Goal: Book appointment/travel/reservation

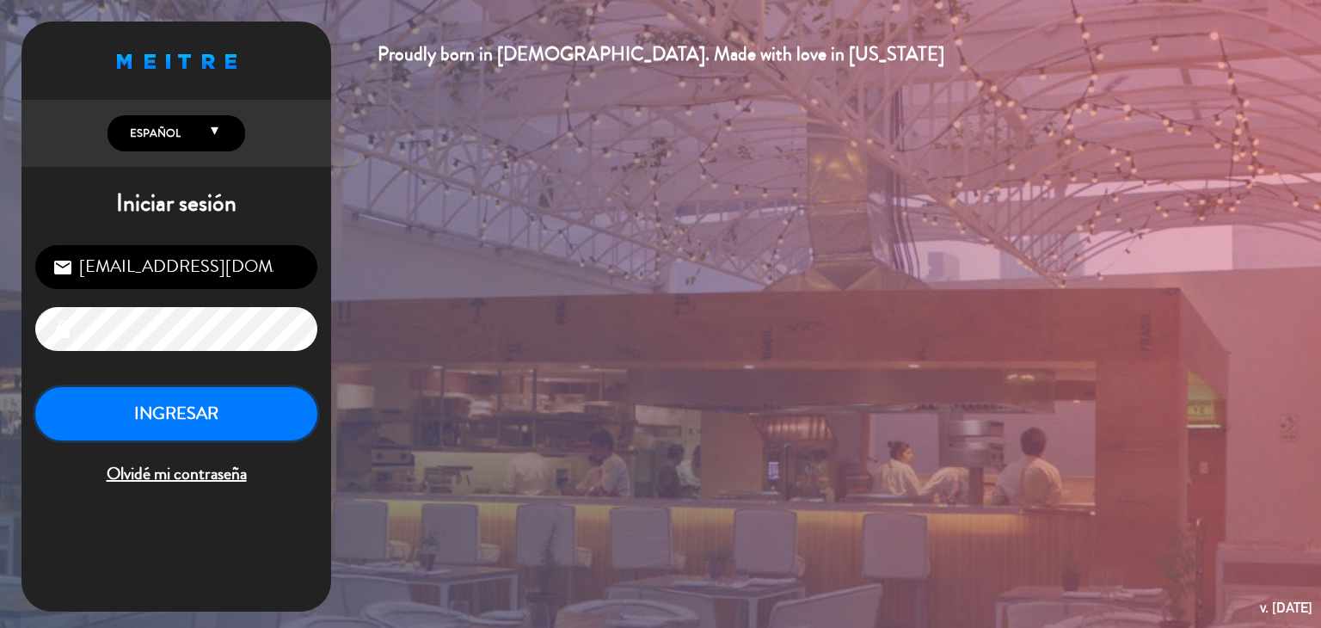
click at [244, 422] on button "INGRESAR" at bounding box center [176, 414] width 282 height 54
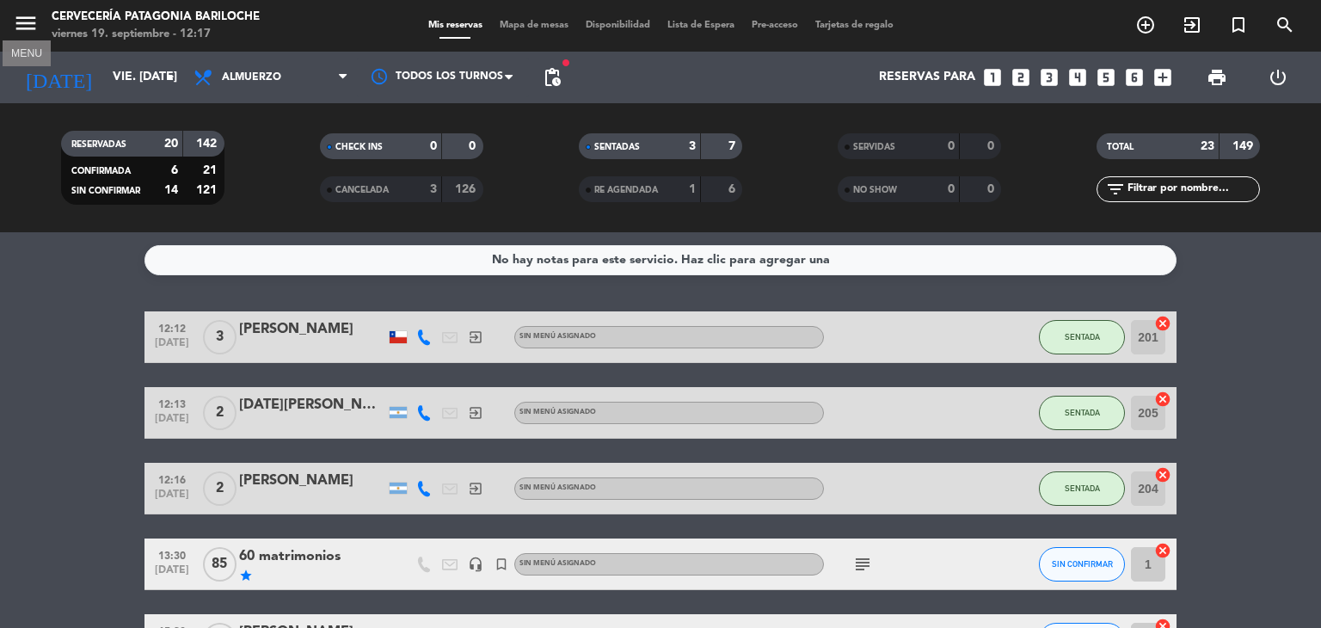
click at [19, 15] on icon "menu" at bounding box center [26, 23] width 26 height 26
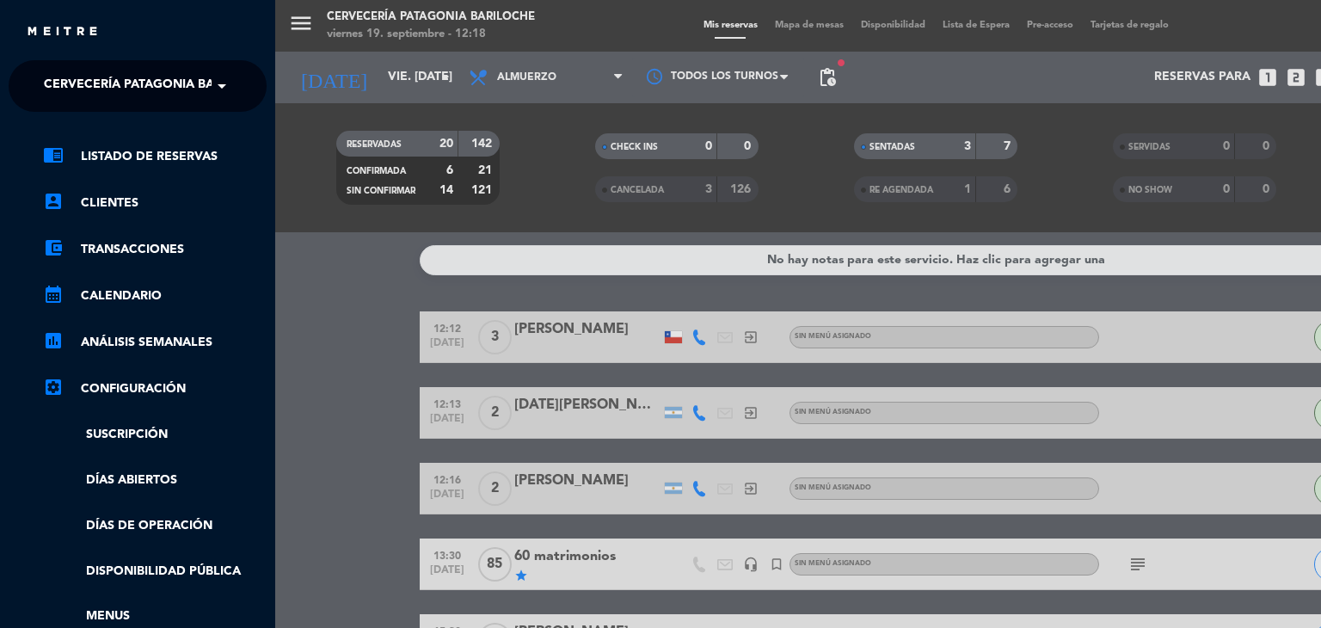
click at [167, 95] on span "Cervecería Patagonia Bariloche" at bounding box center [156, 86] width 225 height 36
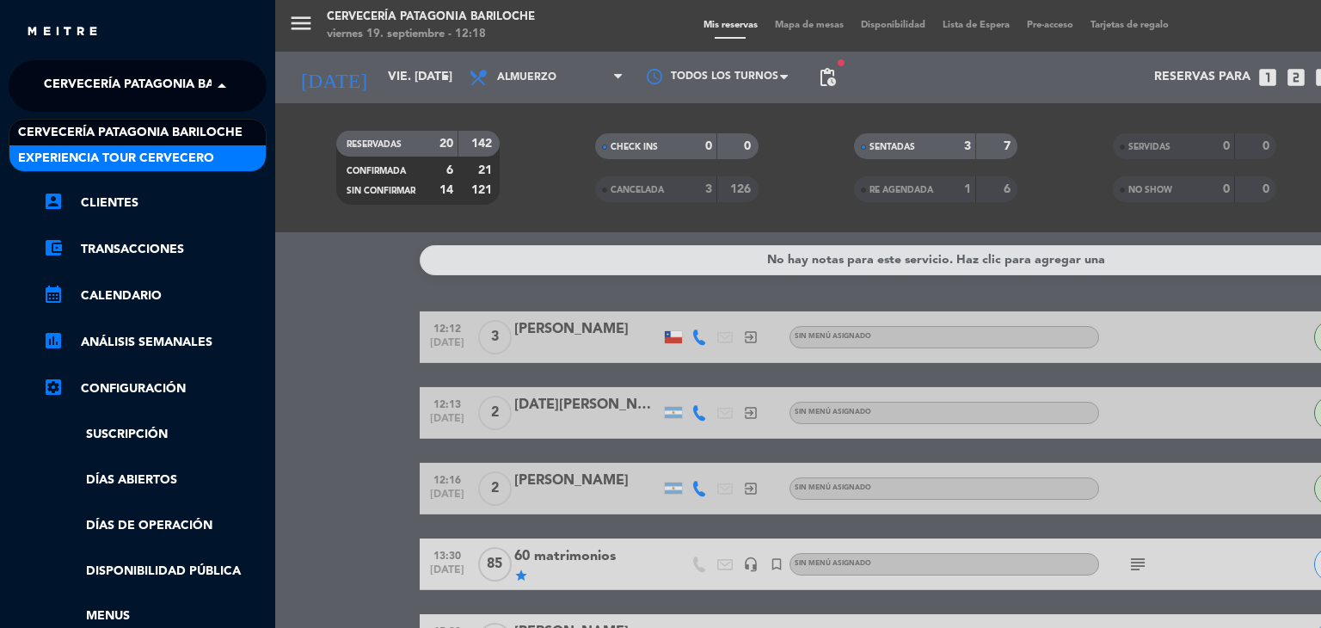
click at [163, 154] on span "Experiencia Tour Cervecero" at bounding box center [116, 159] width 196 height 20
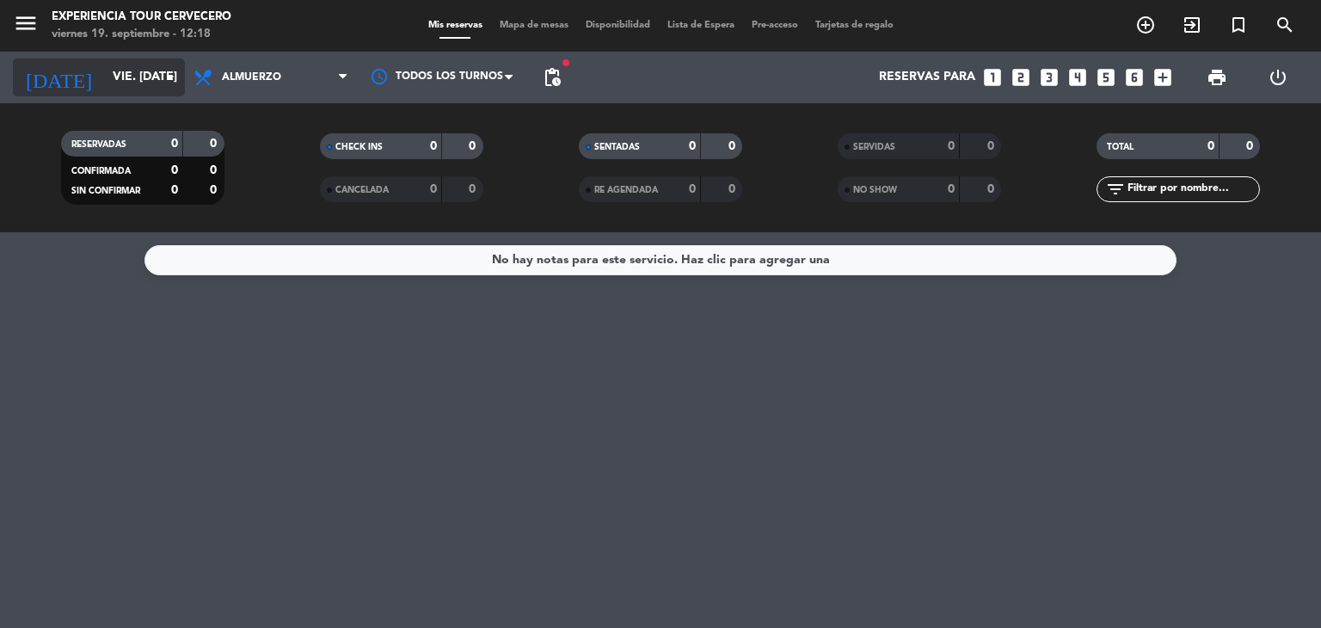
click at [118, 81] on input "vie. [DATE]" at bounding box center [185, 77] width 163 height 31
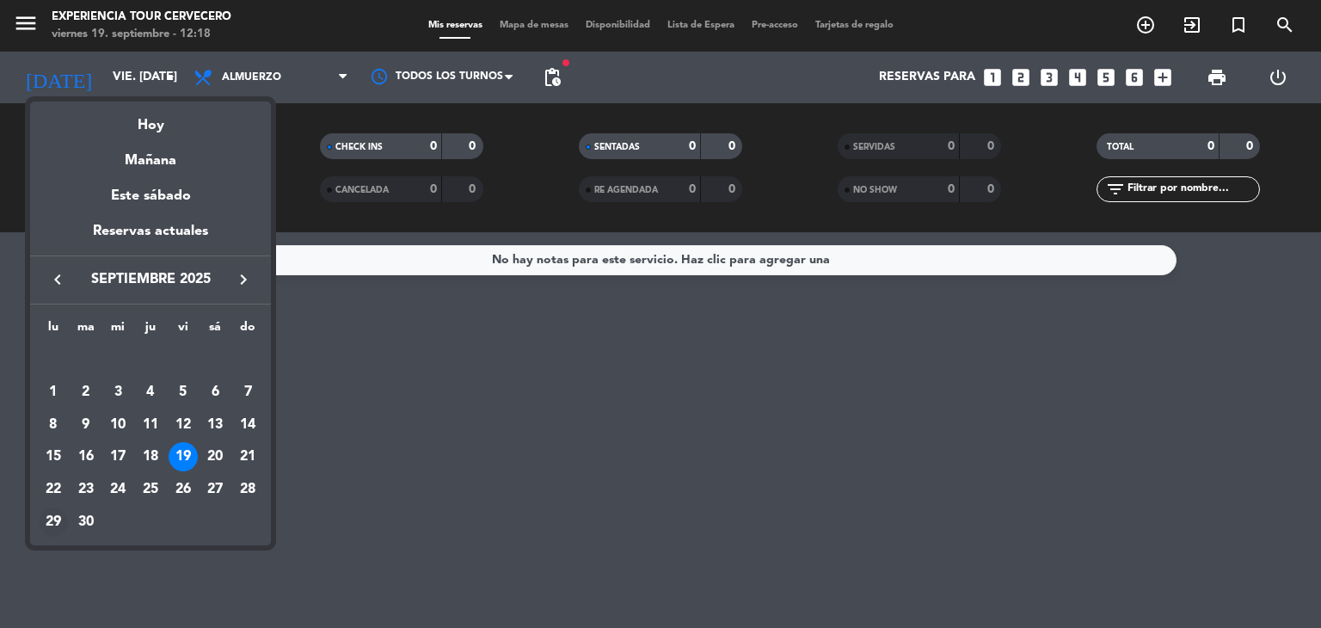
click at [47, 520] on div "29" at bounding box center [53, 522] width 29 height 29
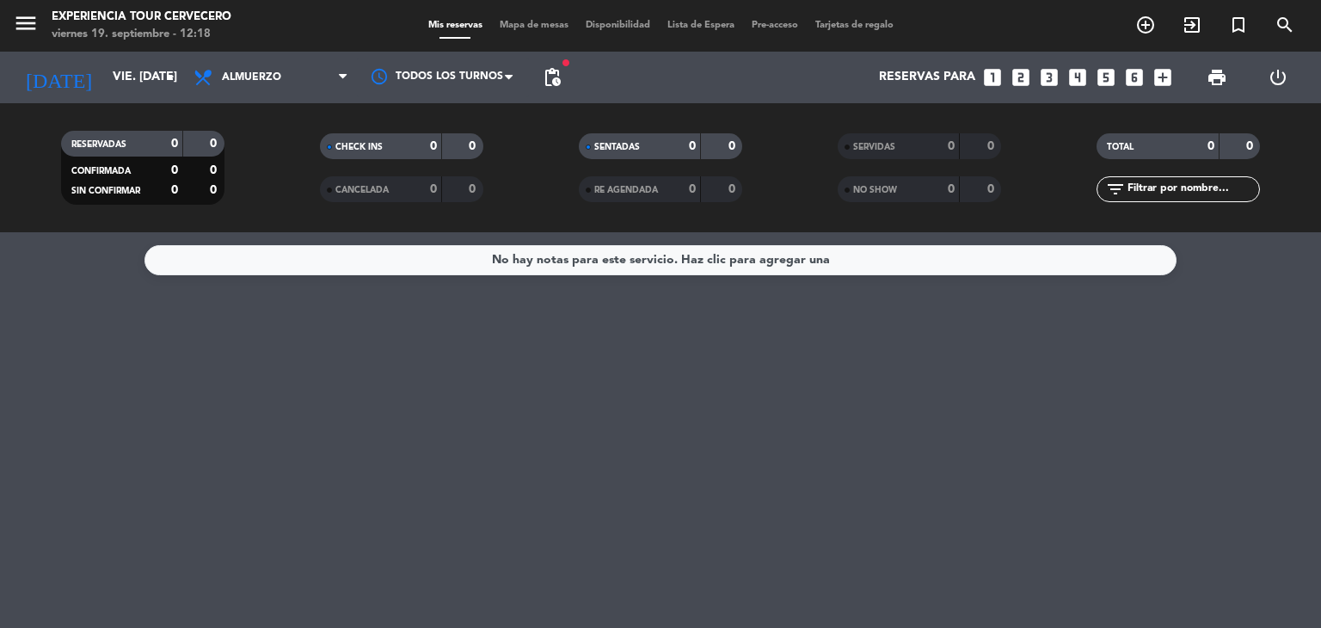
type input "lun. [DATE]"
click at [1153, 28] on icon "add_circle_outline" at bounding box center [1146, 25] width 21 height 21
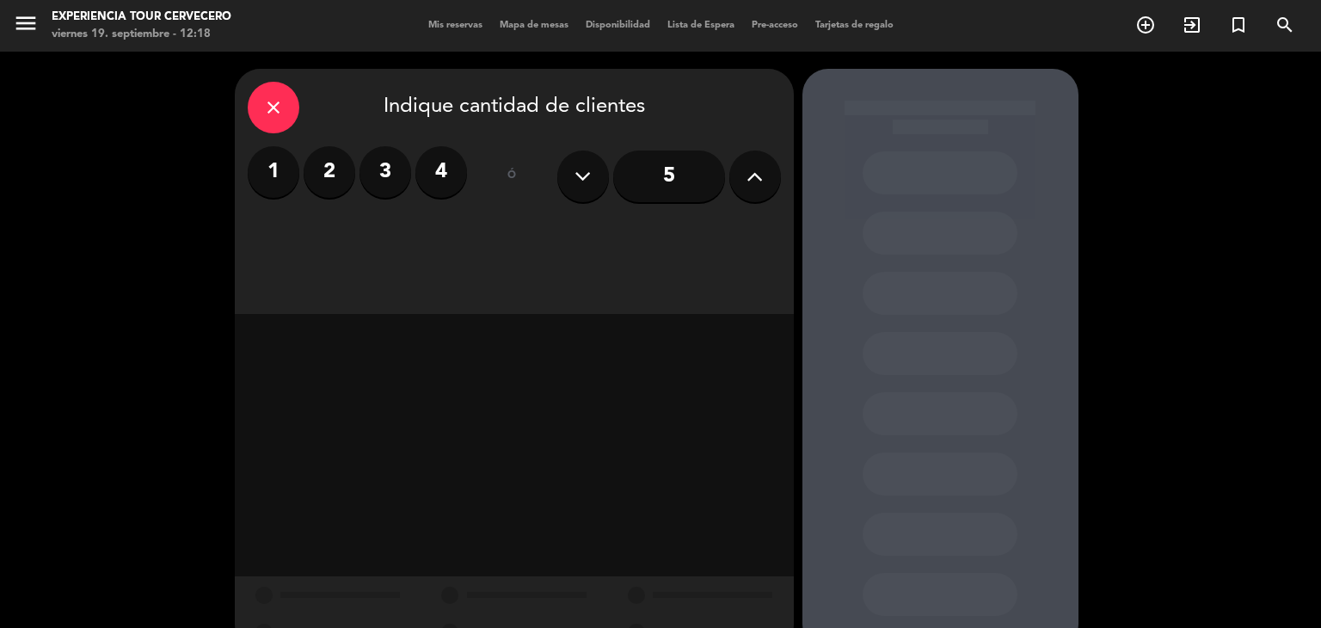
click at [752, 188] on icon at bounding box center [755, 176] width 16 height 26
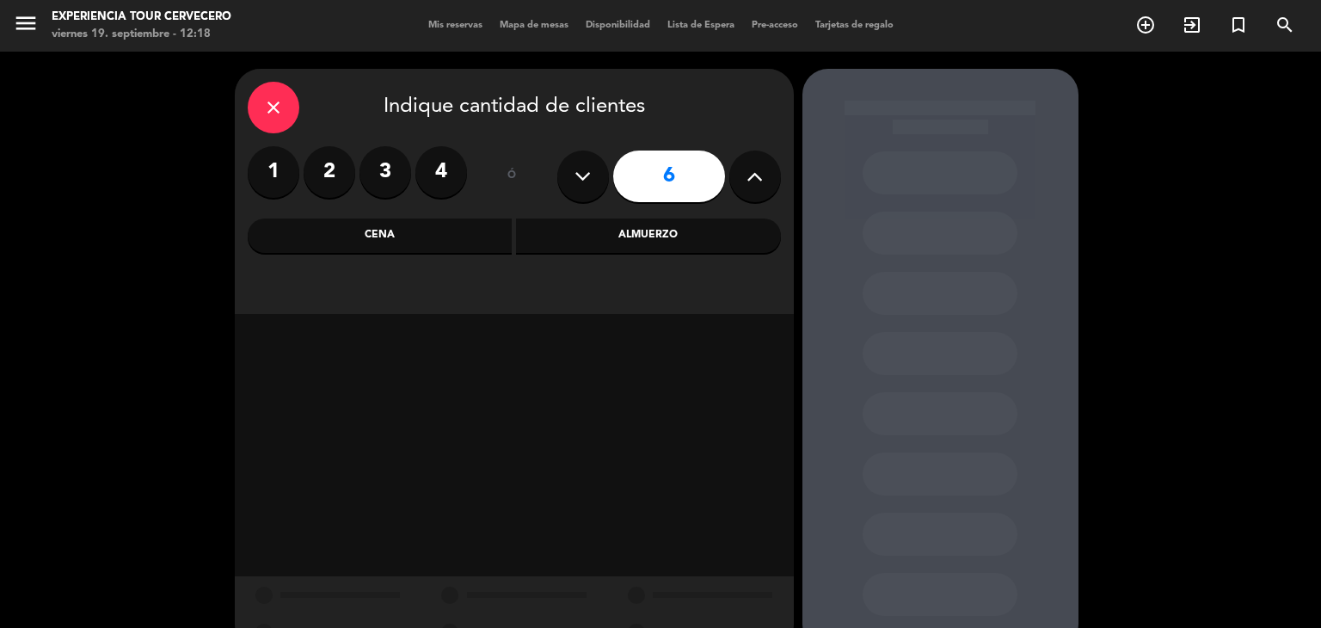
click at [752, 188] on icon at bounding box center [755, 176] width 16 height 26
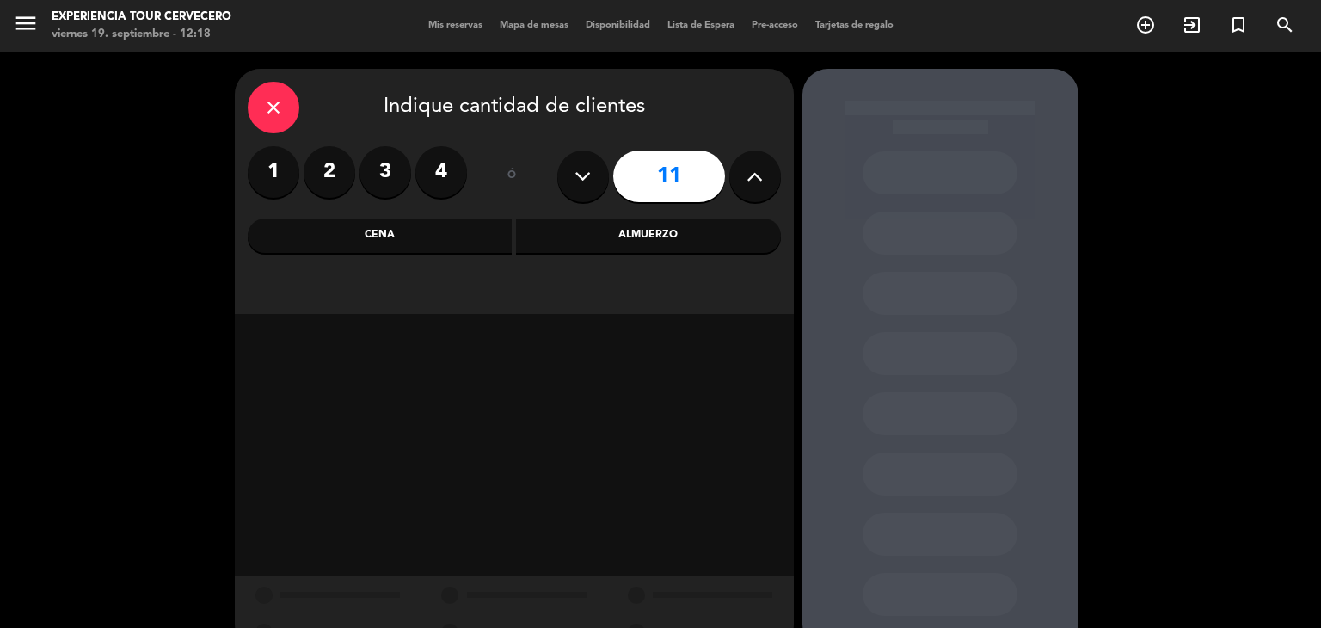
click at [752, 188] on icon at bounding box center [755, 176] width 16 height 26
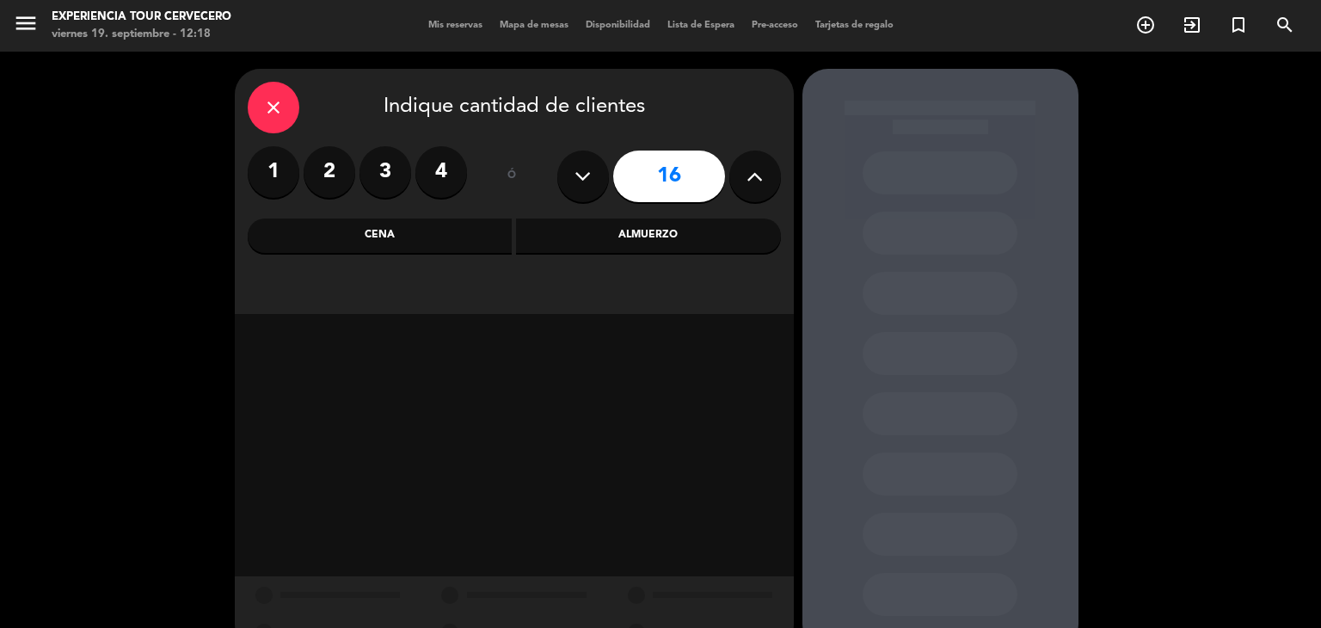
click at [752, 188] on icon at bounding box center [755, 176] width 16 height 26
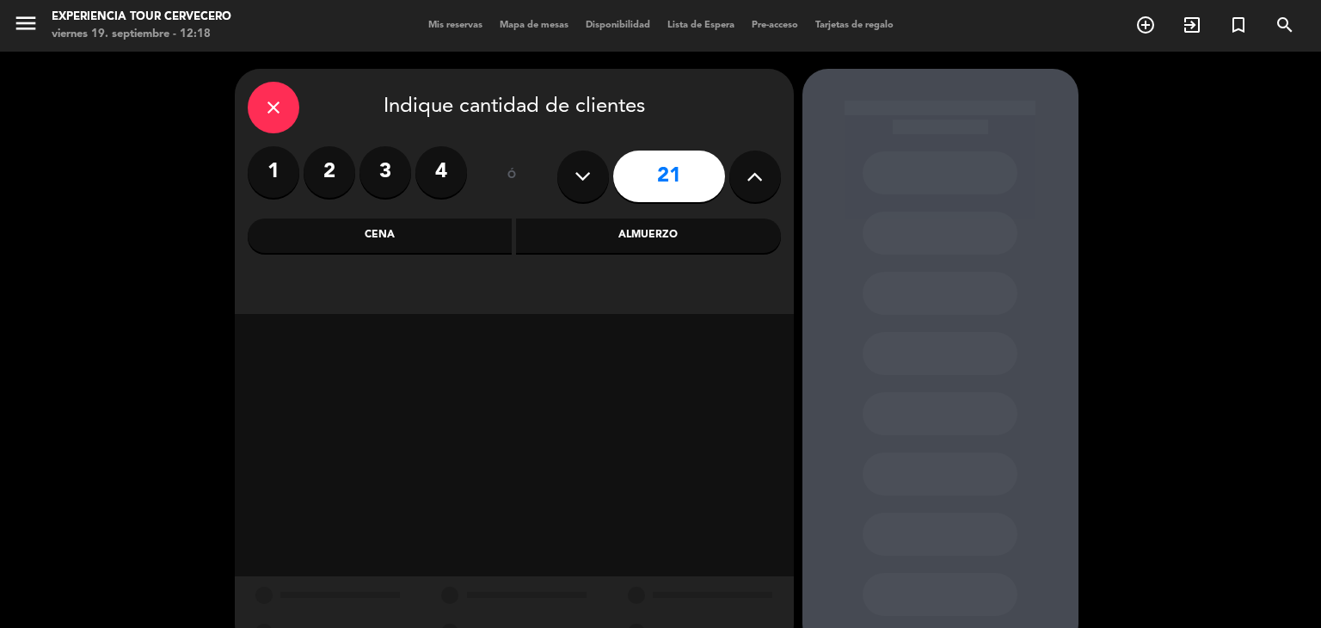
click at [752, 188] on icon at bounding box center [755, 176] width 16 height 26
click at [575, 179] on icon at bounding box center [583, 176] width 16 height 26
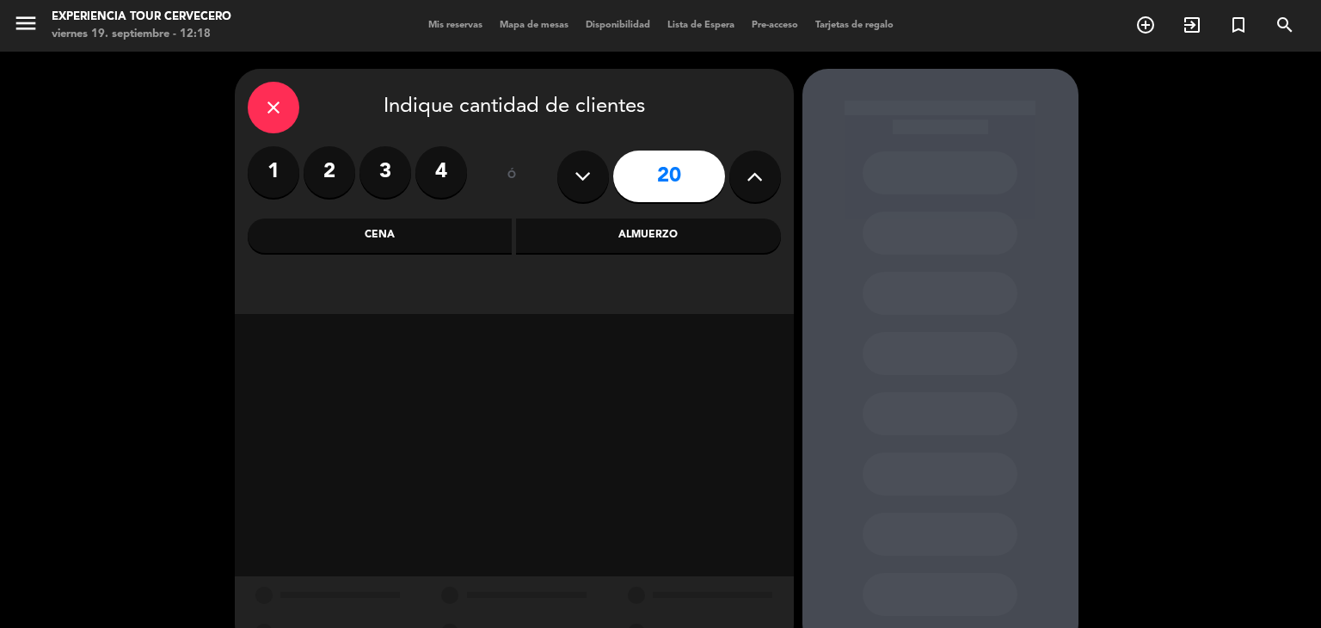
click at [575, 179] on icon at bounding box center [583, 176] width 16 height 26
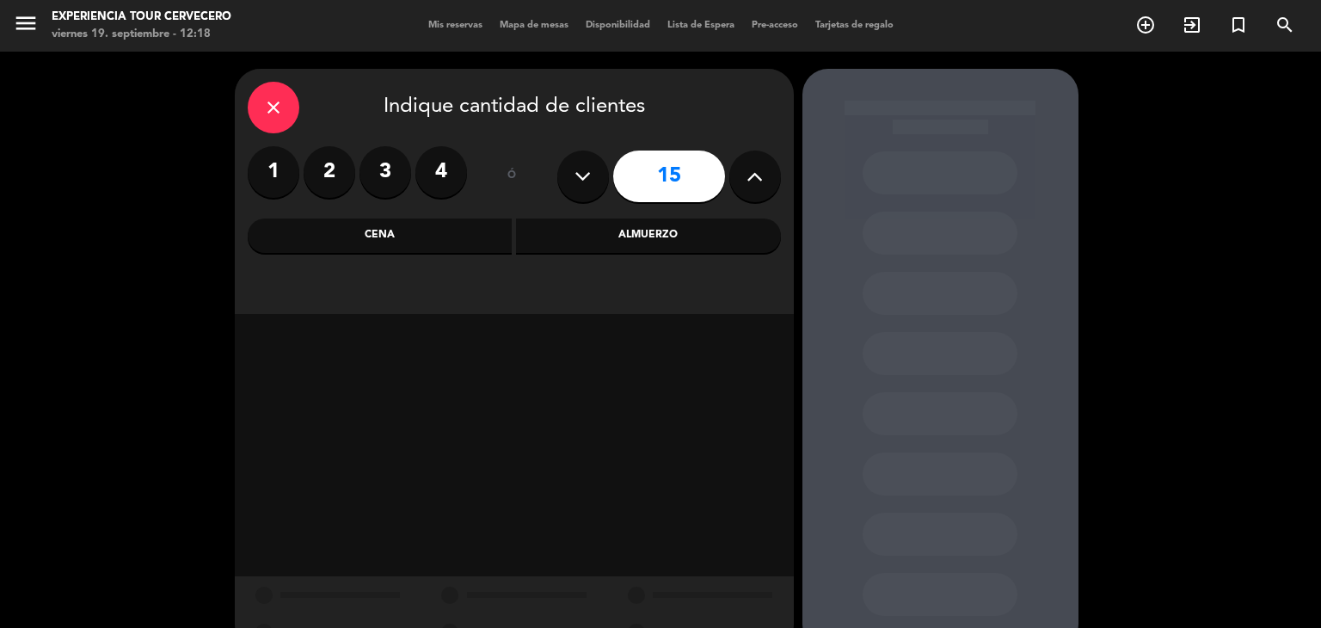
click at [579, 177] on icon at bounding box center [583, 176] width 16 height 26
type input "14"
click at [579, 219] on div "Almuerzo" at bounding box center [648, 236] width 265 height 34
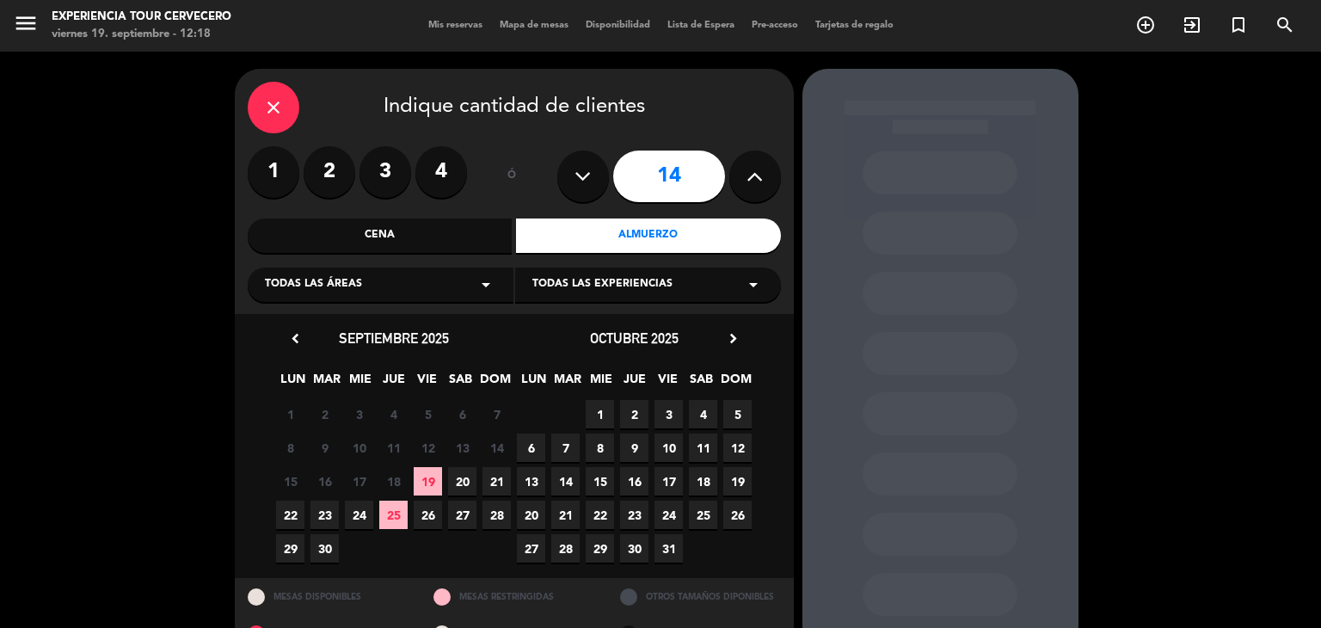
click at [289, 513] on span "22" at bounding box center [290, 515] width 28 height 28
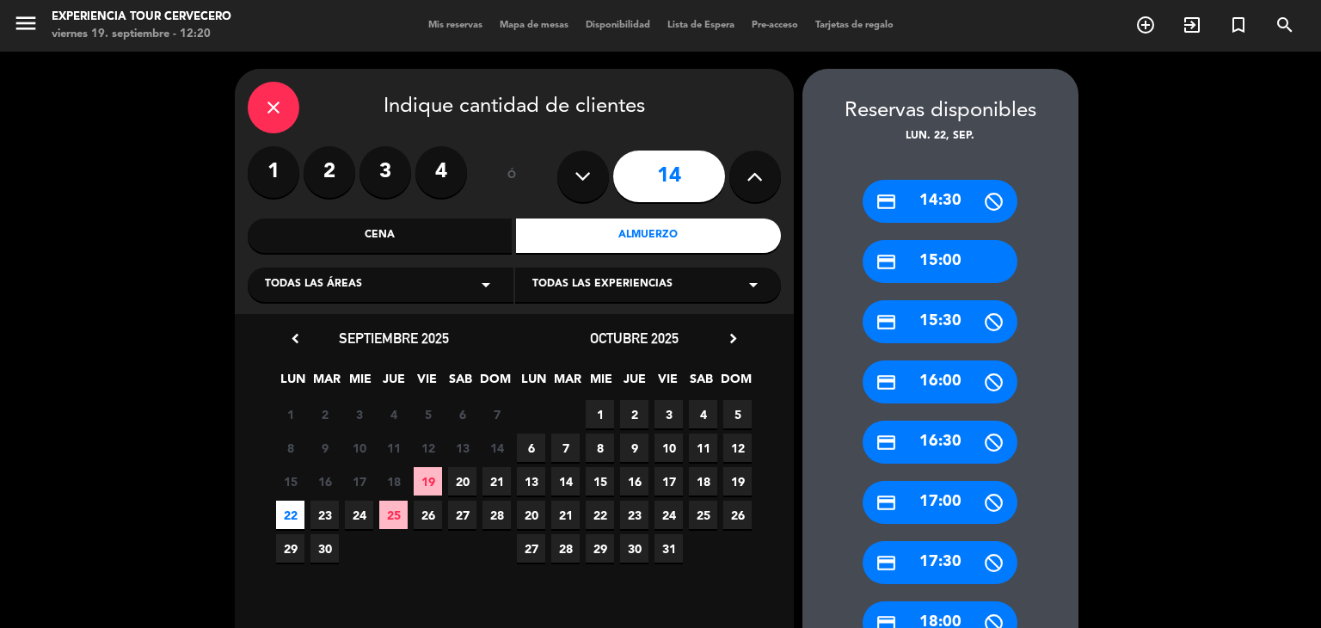
click at [286, 120] on div "close" at bounding box center [274, 108] width 52 height 52
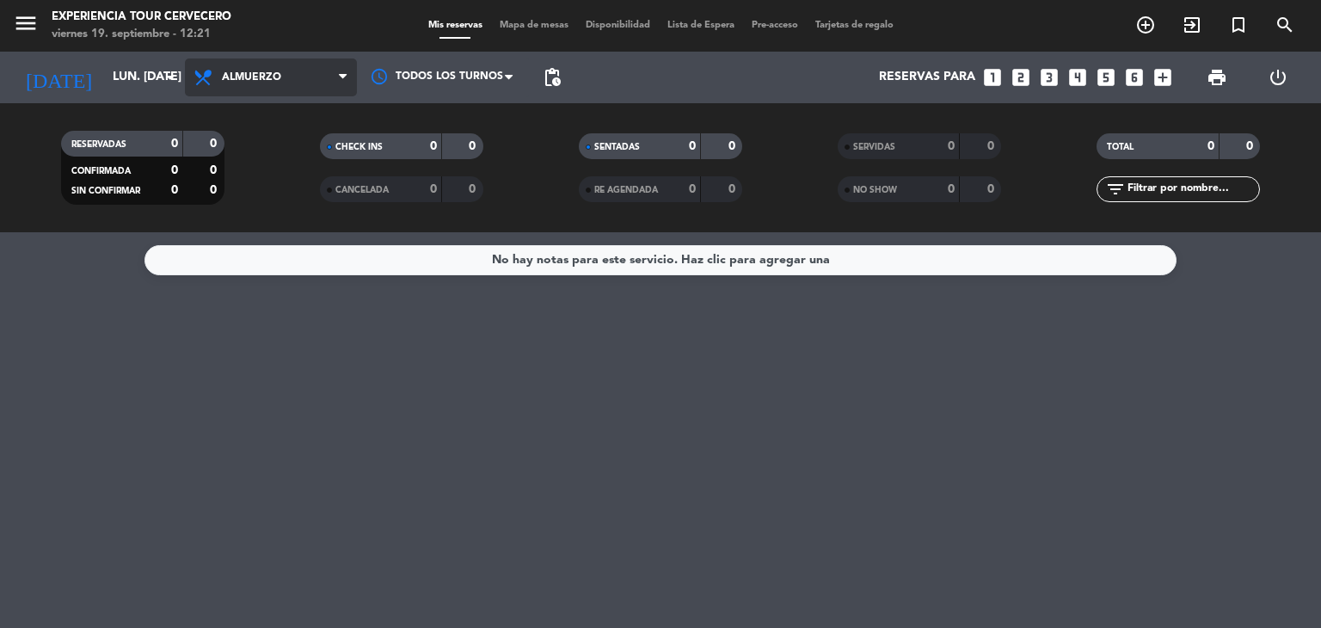
click at [274, 86] on span "Almuerzo" at bounding box center [271, 78] width 172 height 38
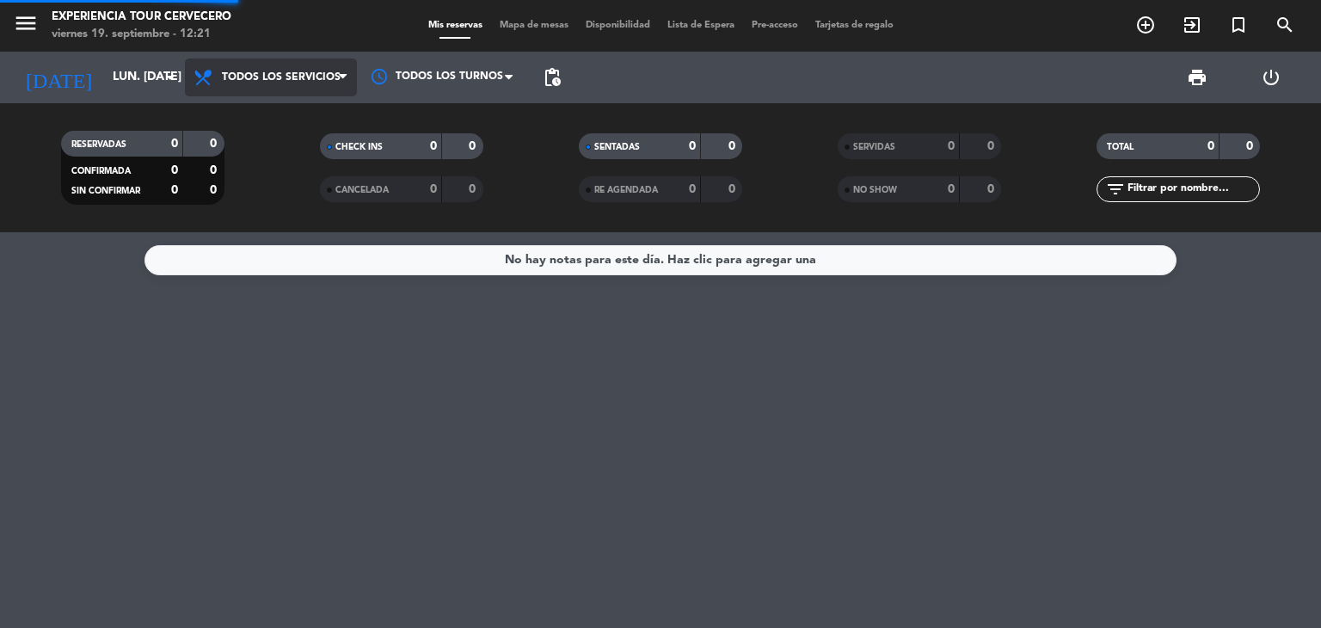
click at [284, 116] on div "menu Experiencia Tour Cervecero viernes 19. septiembre - 12:21 Mis reservas Map…" at bounding box center [660, 116] width 1321 height 232
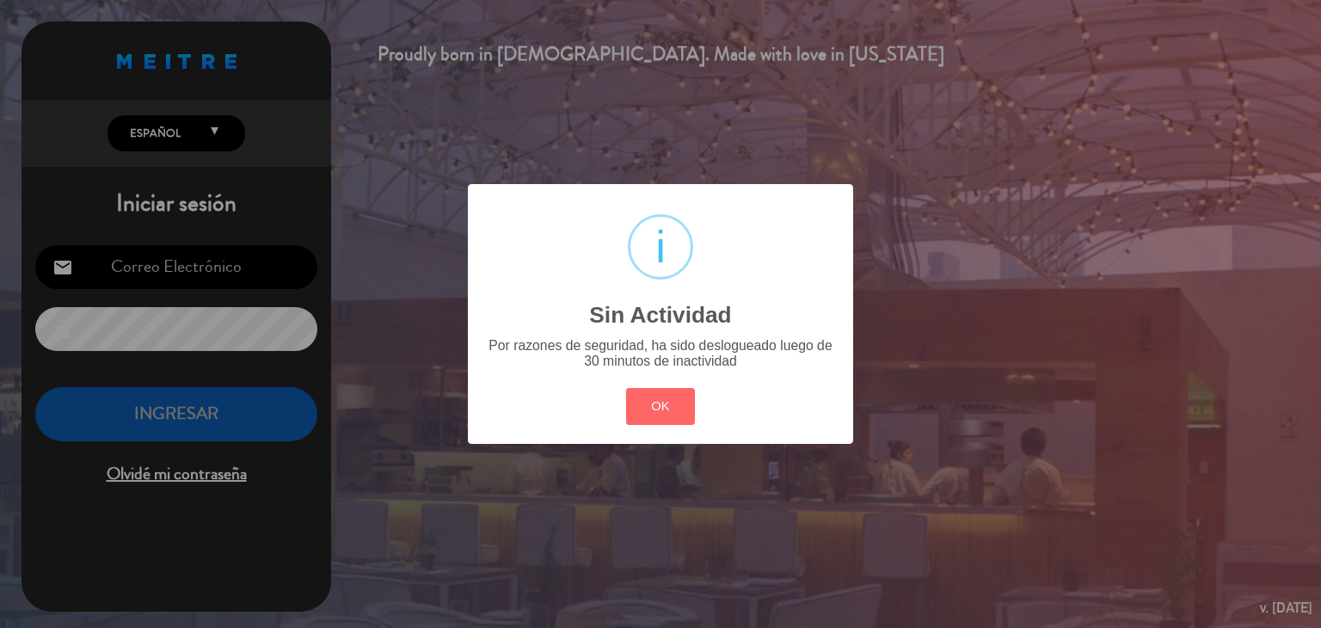
type input "[EMAIL_ADDRESS][DOMAIN_NAME]"
